Goal: Find specific page/section: Find specific page/section

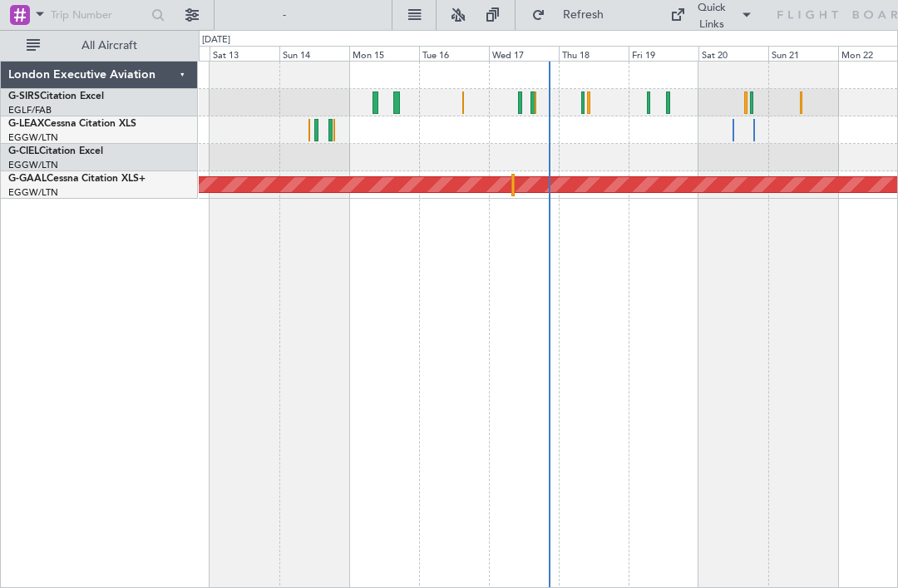
click at [96, 44] on span "All Aircraft" at bounding box center [109, 46] width 132 height 12
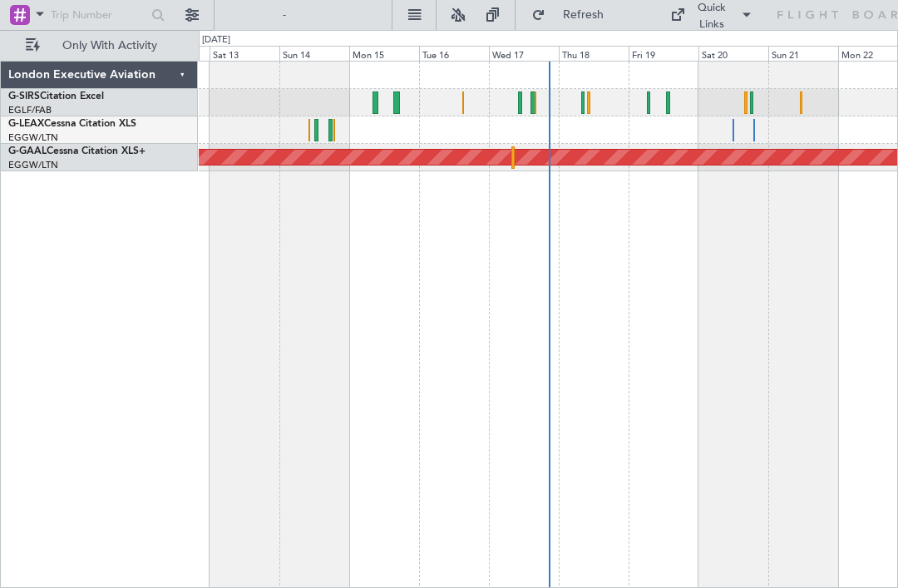
click at [77, 45] on span "Only With Activity" at bounding box center [109, 46] width 132 height 12
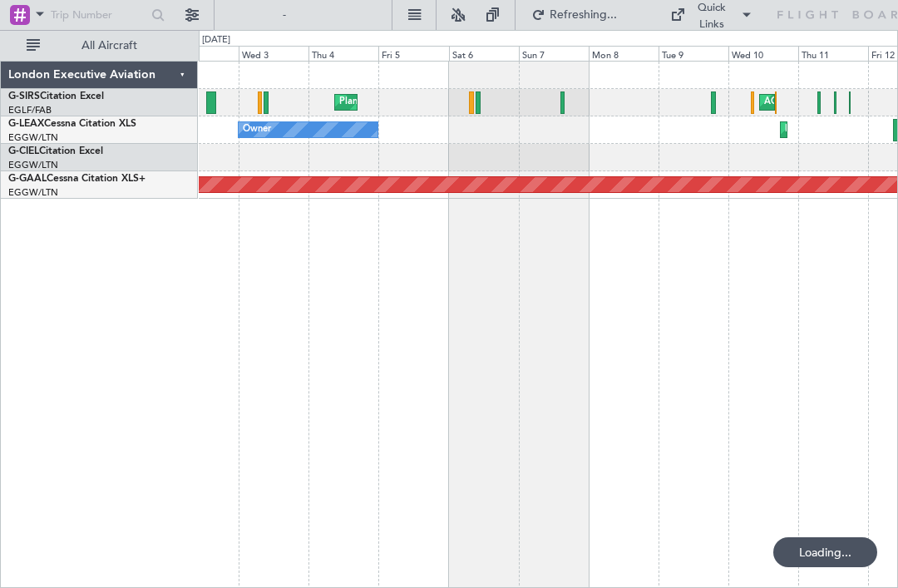
click at [37, 44] on button "All Aircraft" at bounding box center [99, 45] width 162 height 27
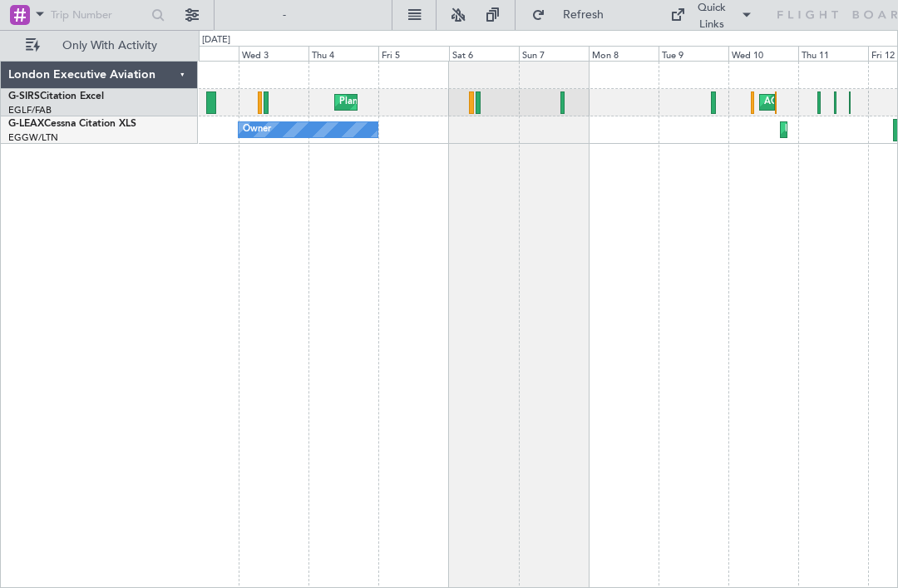
click at [32, 44] on button "Only With Activity" at bounding box center [99, 45] width 162 height 27
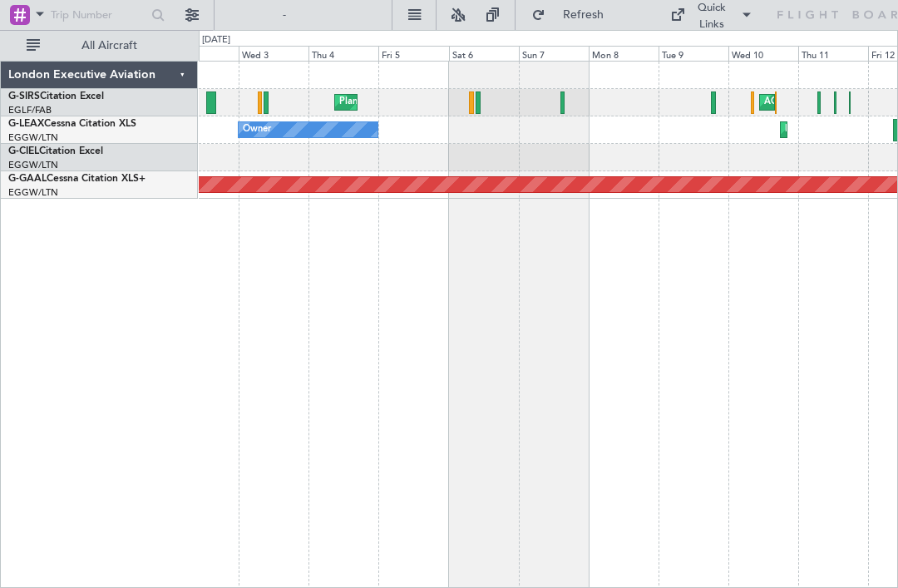
click at [184, 77] on div "London Executive Aviation" at bounding box center [99, 75] width 197 height 27
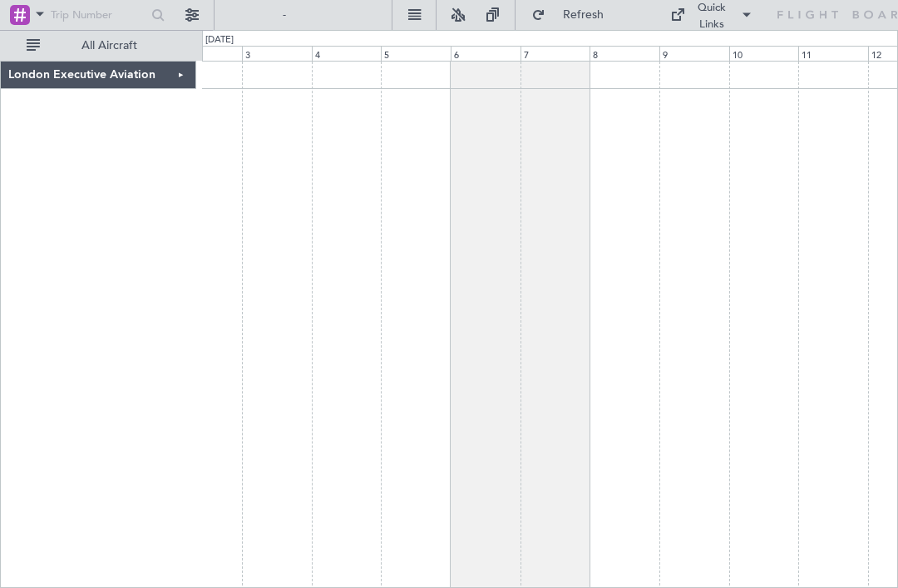
click at [184, 76] on div "London Executive Aviation" at bounding box center [98, 75] width 195 height 27
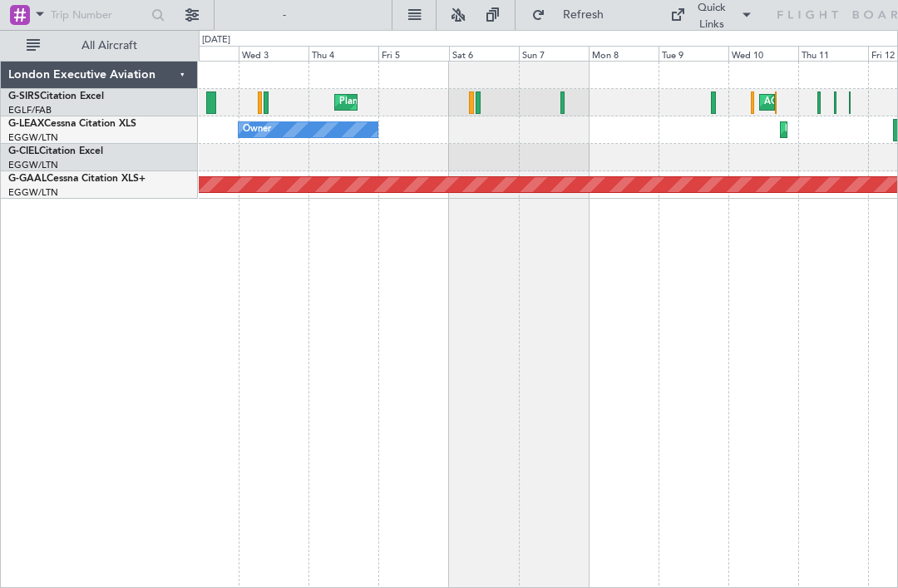
click at [412, 12] on button at bounding box center [414, 15] width 27 height 27
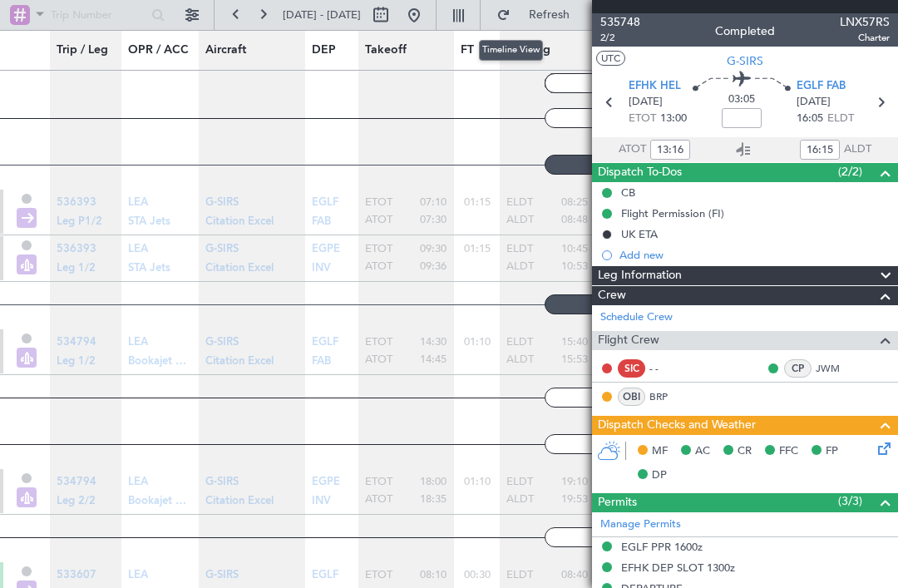
click at [394, 17] on button at bounding box center [380, 15] width 27 height 27
select select "9"
select select "2025"
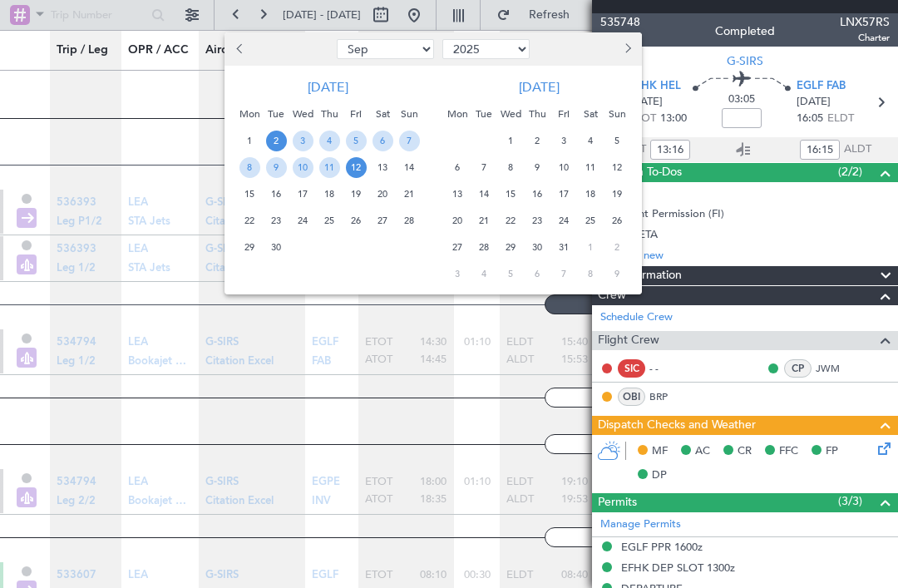
click at [394, 332] on div at bounding box center [449, 294] width 898 height 588
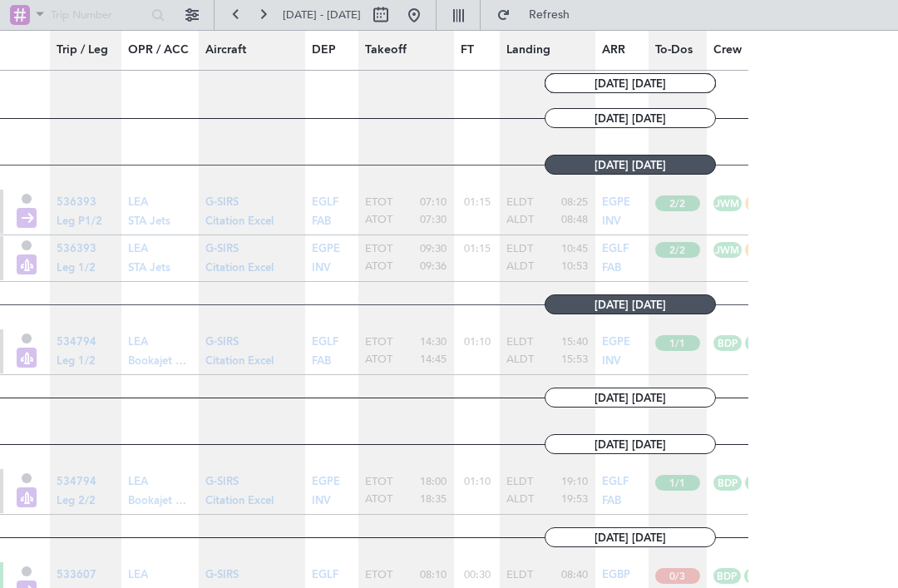
type input "0"
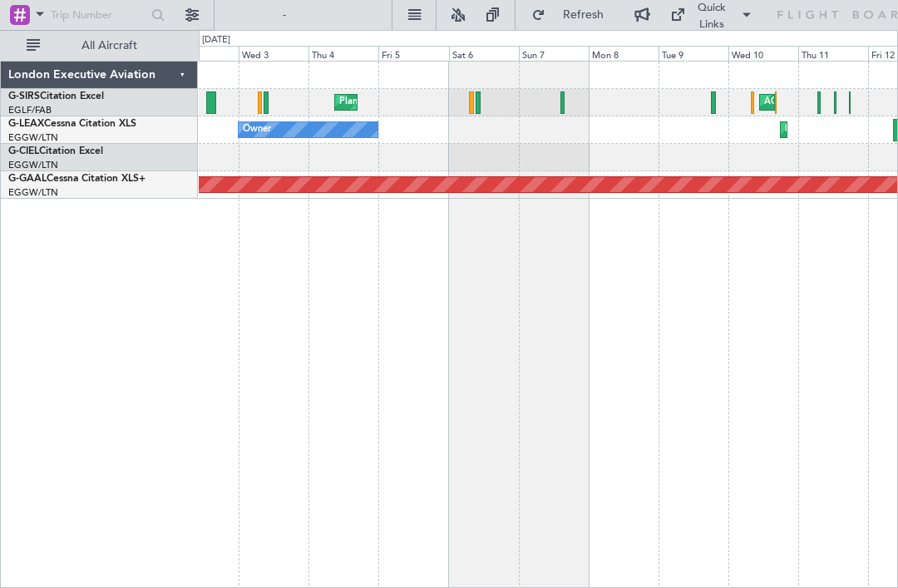
click at [737, 16] on span at bounding box center [747, 15] width 20 height 20
click at [638, 281] on div at bounding box center [449, 294] width 898 height 588
click at [170, 11] on div at bounding box center [89, 14] width 162 height 25
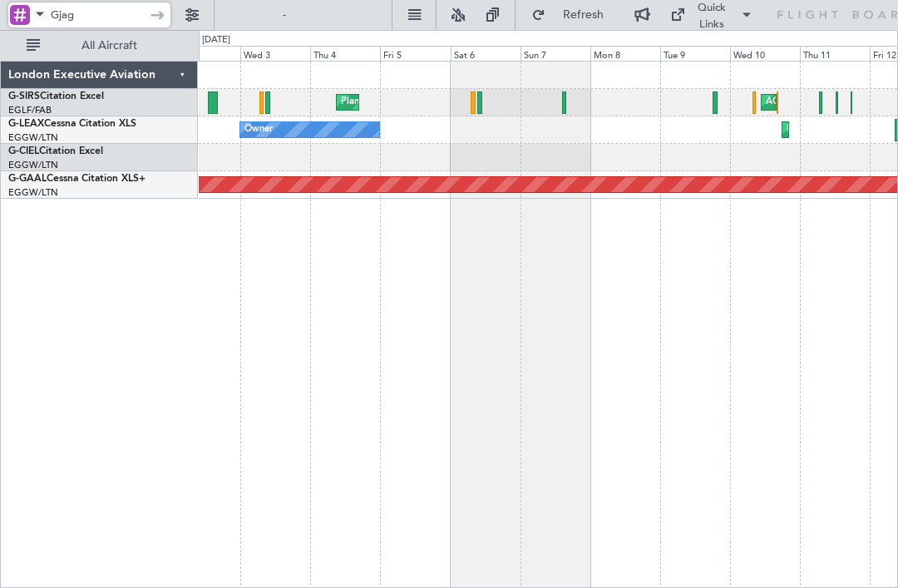
type input "Gjaga"
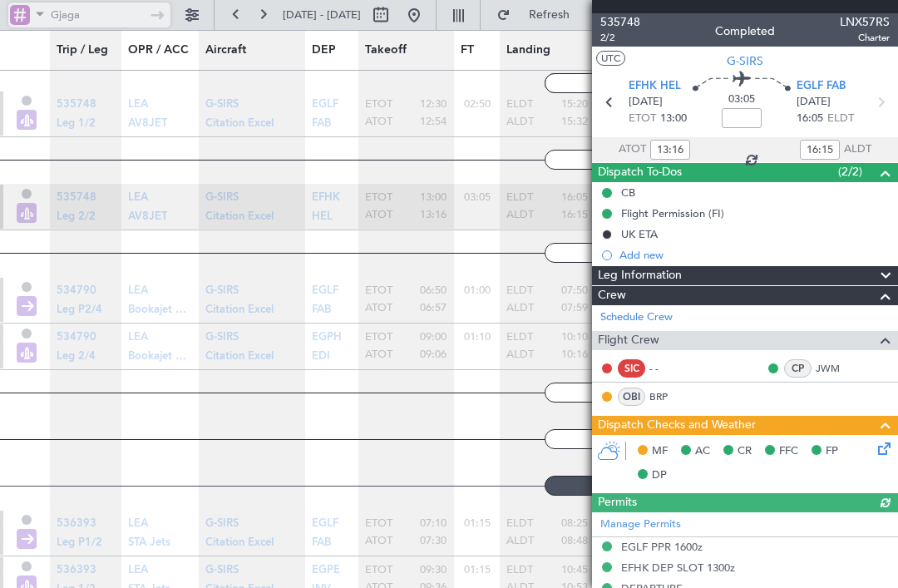
scroll to position [233, 0]
